Goal: Task Accomplishment & Management: Manage account settings

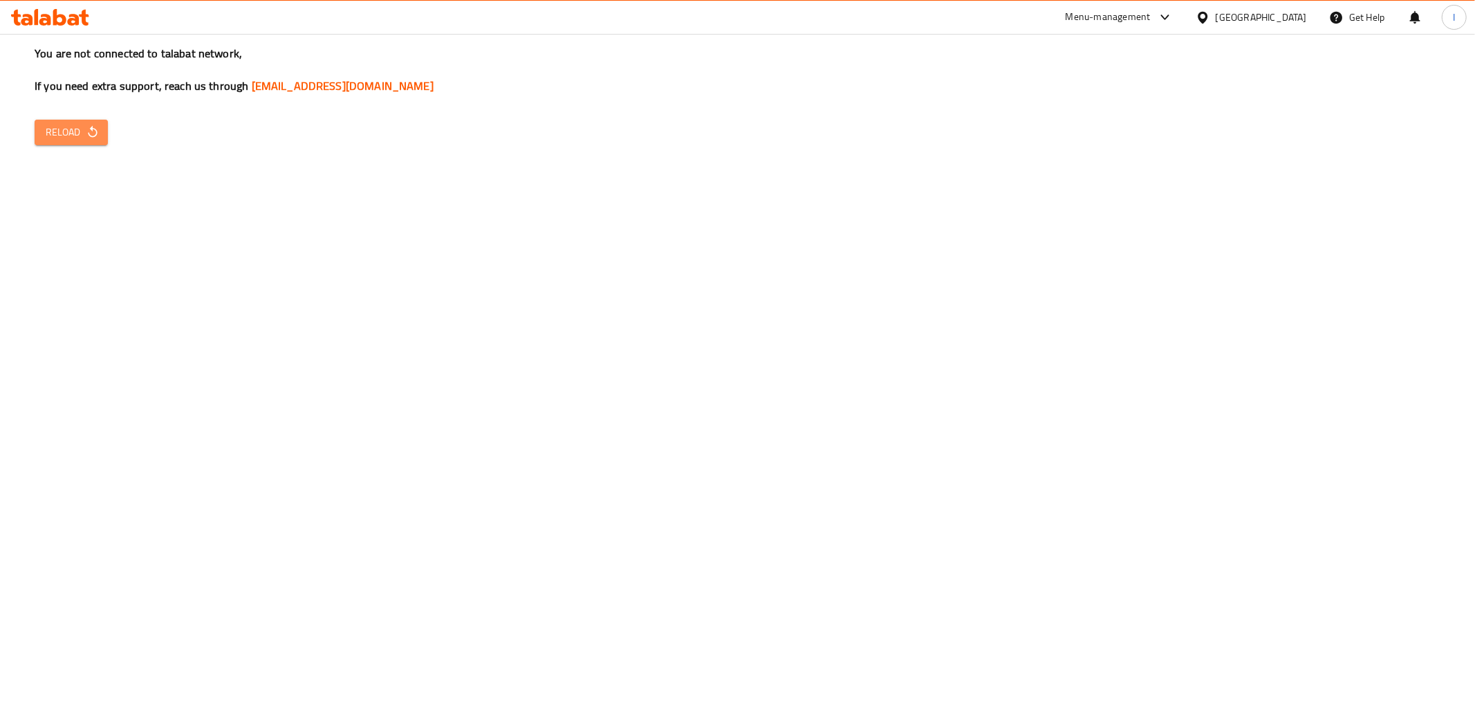
click at [73, 135] on span "Reload" at bounding box center [71, 132] width 51 height 17
click at [88, 133] on icon "button" at bounding box center [92, 132] width 9 height 12
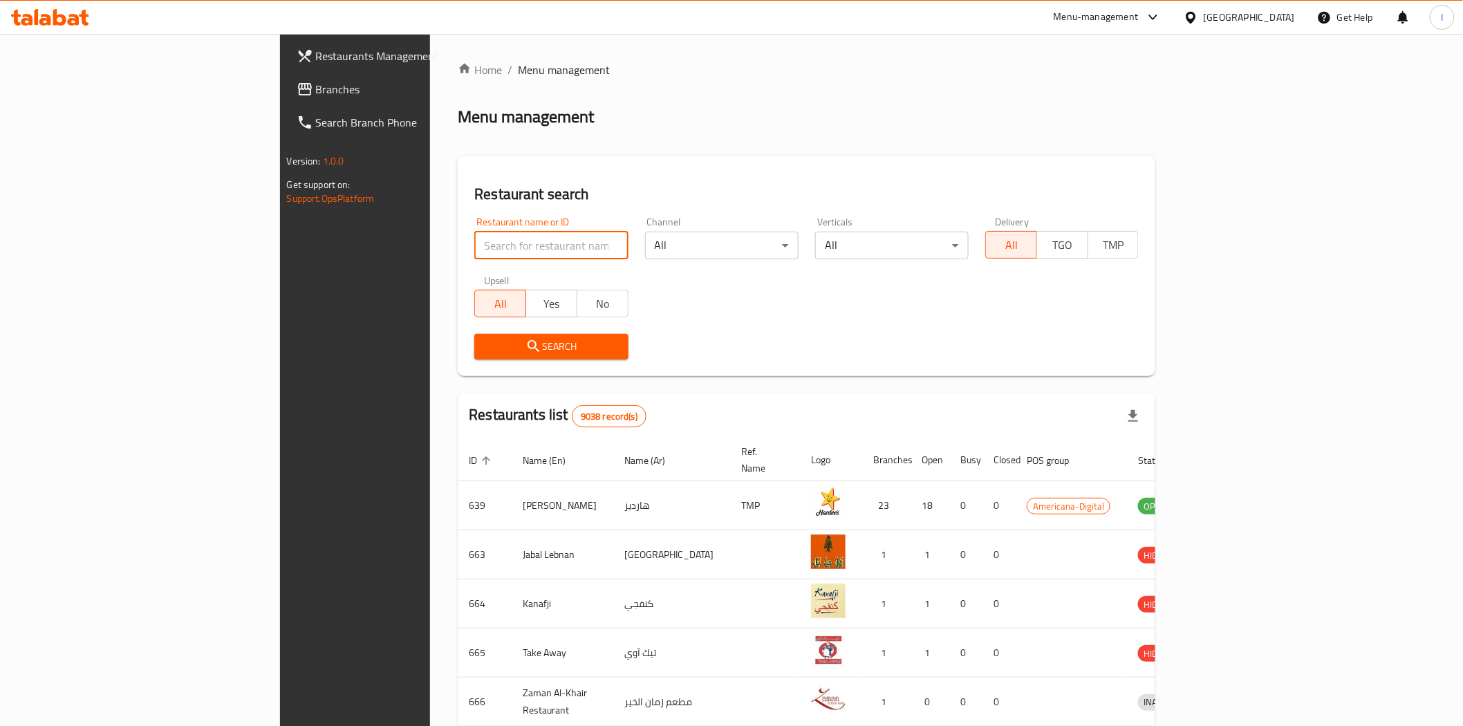
click at [474, 252] on input "search" at bounding box center [551, 246] width 154 height 28
paste input "Tofu House Restaurant"
type input "Tofu House Restaurant"
click at [485, 340] on span "Search" at bounding box center [550, 346] width 131 height 17
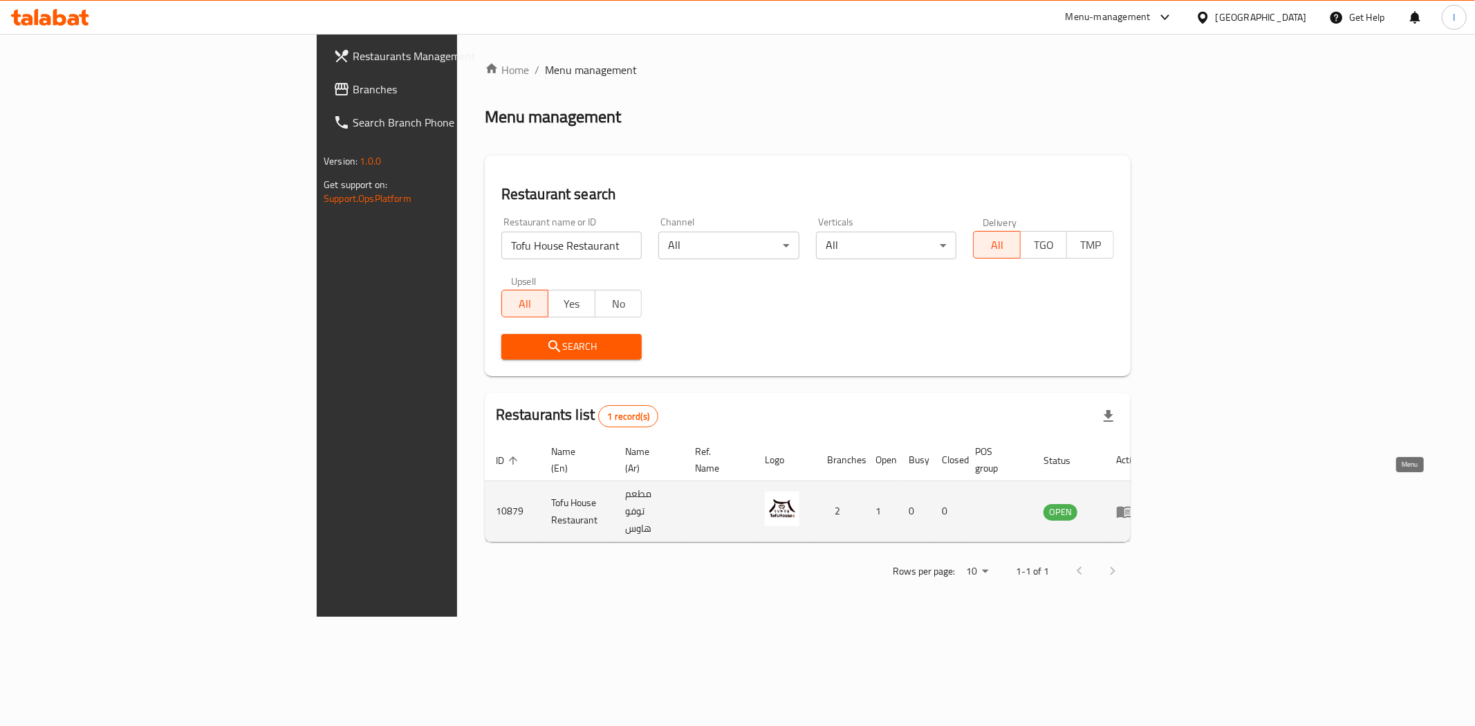
click at [1130, 510] on icon "enhanced table" at bounding box center [1127, 513] width 5 height 6
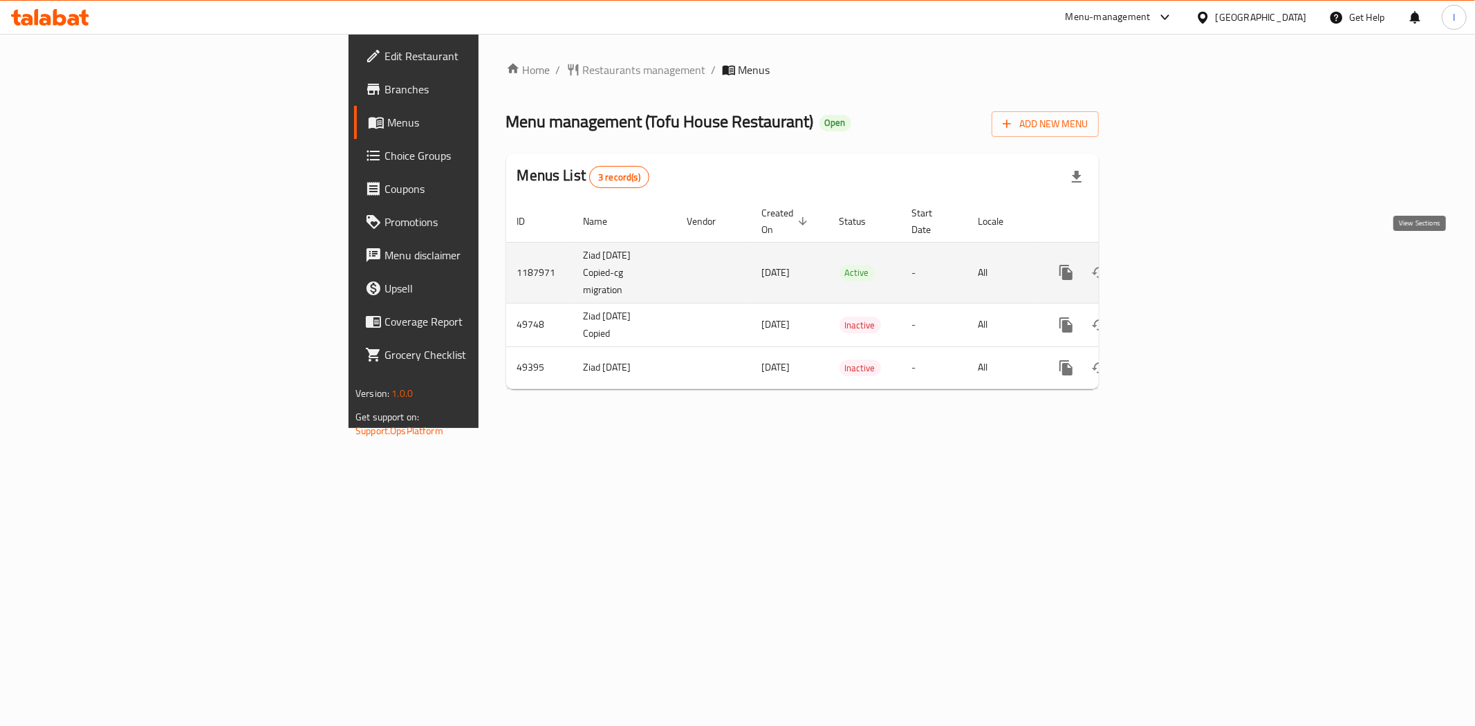
click at [1174, 264] on icon "enhanced table" at bounding box center [1166, 272] width 17 height 17
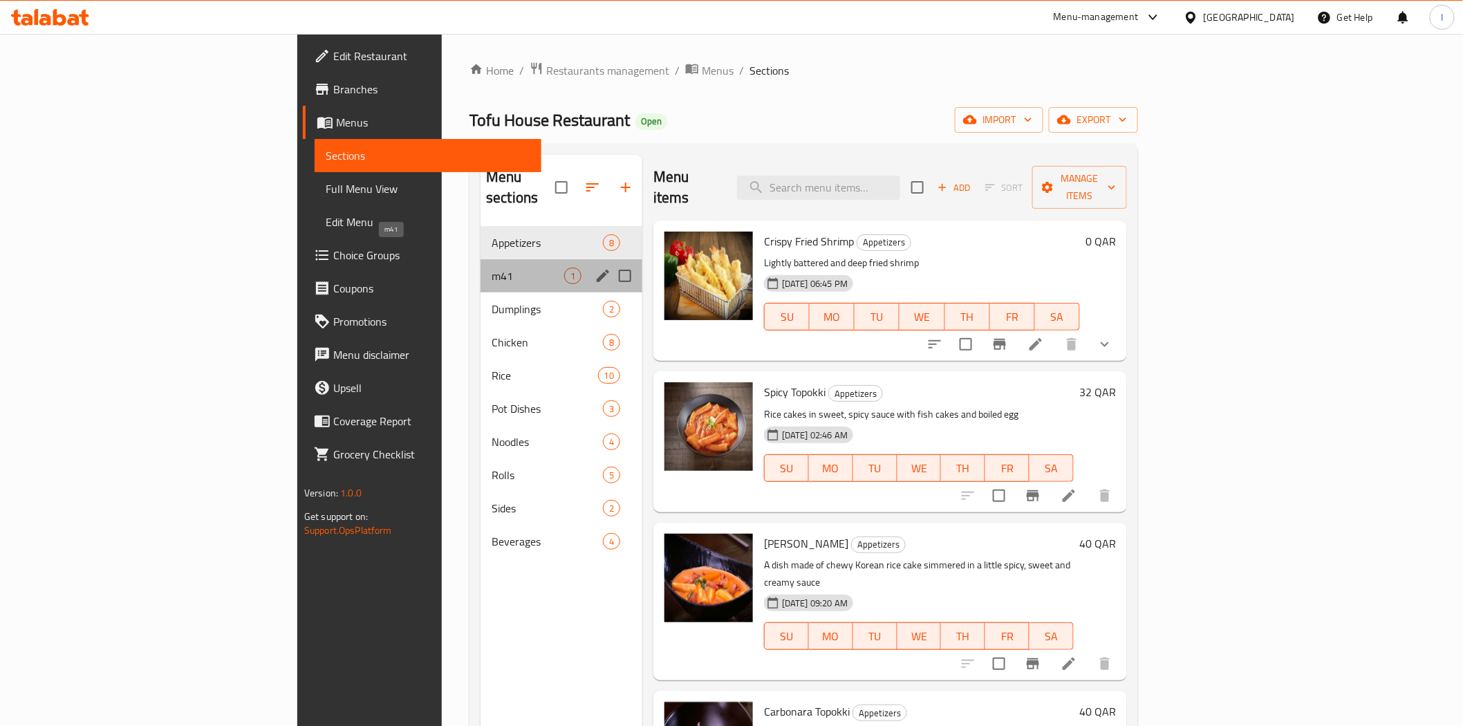
click at [492, 268] on span "m41" at bounding box center [528, 276] width 73 height 17
